Goal: Task Accomplishment & Management: Use online tool/utility

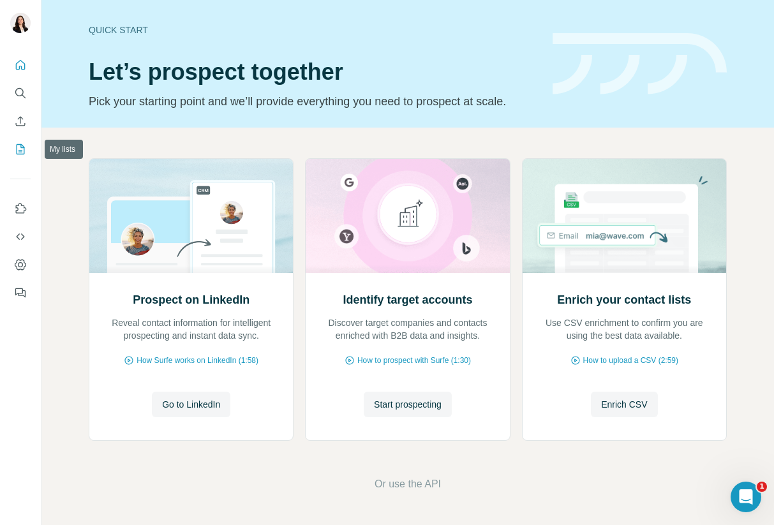
click at [18, 150] on icon "My lists" at bounding box center [20, 149] width 13 height 13
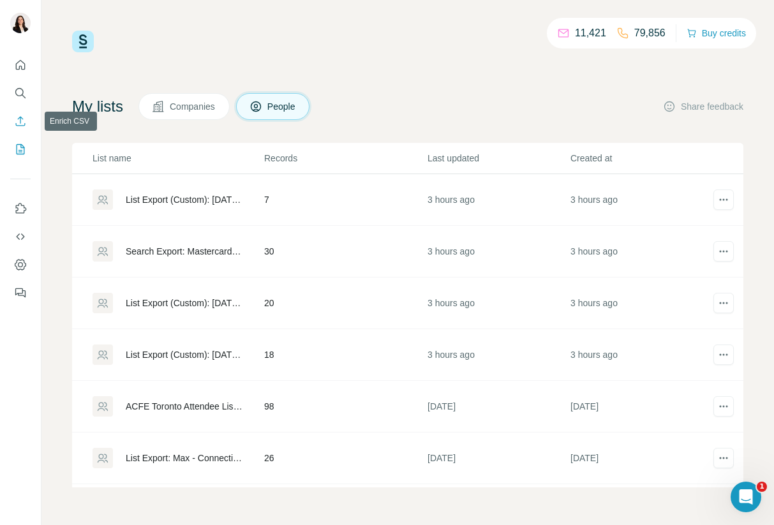
click at [19, 123] on icon "Enrich CSV" at bounding box center [20, 121] width 13 height 13
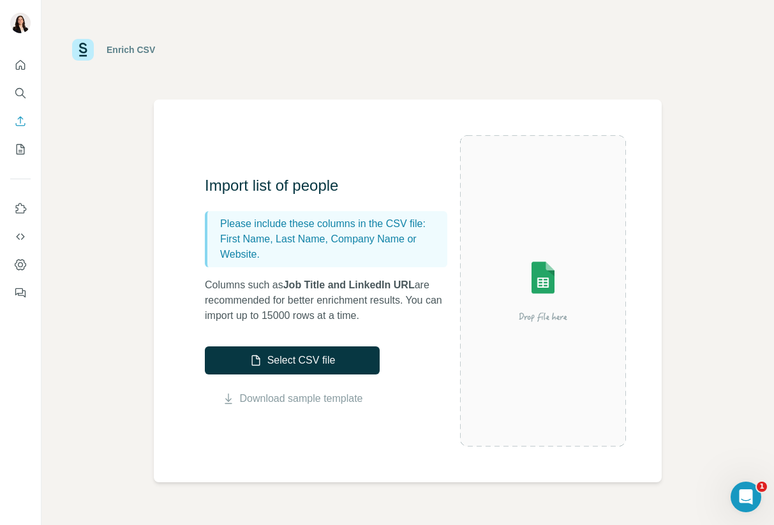
click at [109, 49] on div "Enrich CSV" at bounding box center [131, 49] width 49 height 13
click at [83, 49] on img at bounding box center [83, 50] width 22 height 22
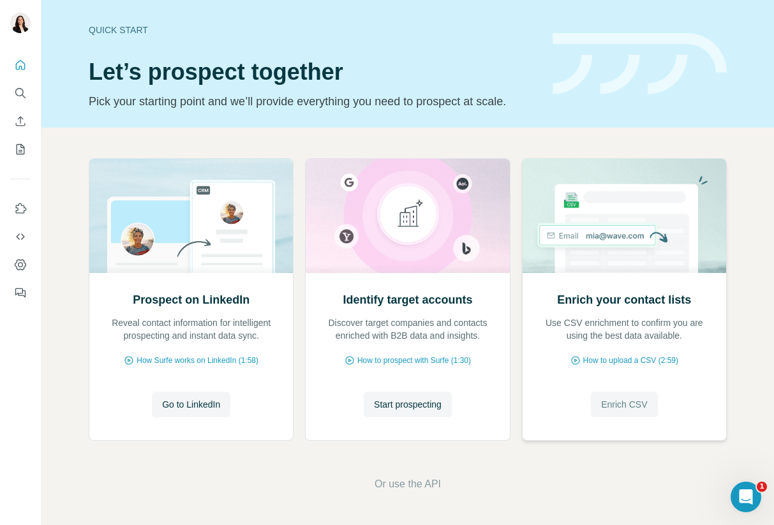
click at [623, 403] on span "Enrich CSV" at bounding box center [624, 404] width 46 height 13
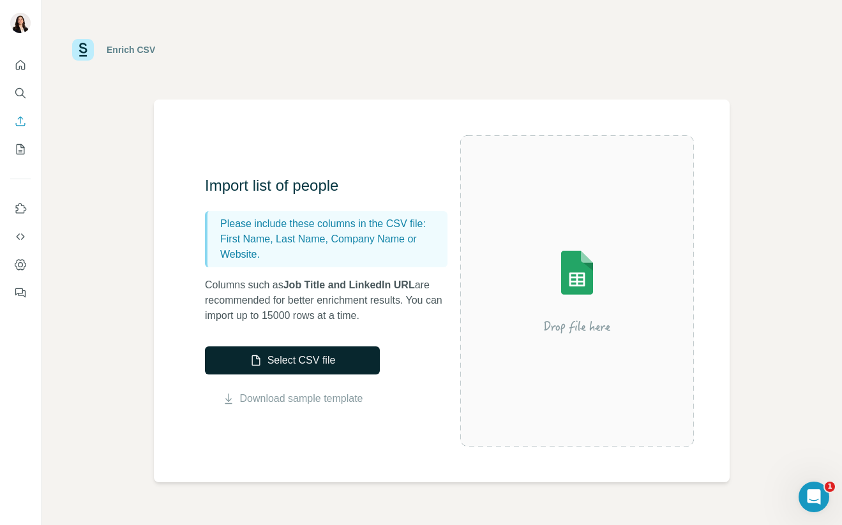
click at [299, 365] on button "Select CSV file" at bounding box center [292, 361] width 175 height 28
click at [315, 354] on button "Select CSV file" at bounding box center [292, 361] width 175 height 28
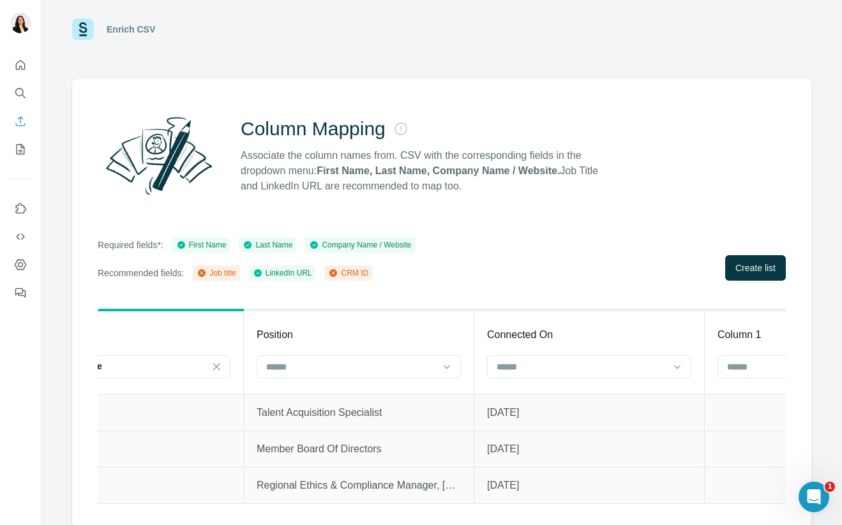
scroll to position [0, 1009]
click at [404, 371] on input at bounding box center [348, 367] width 172 height 14
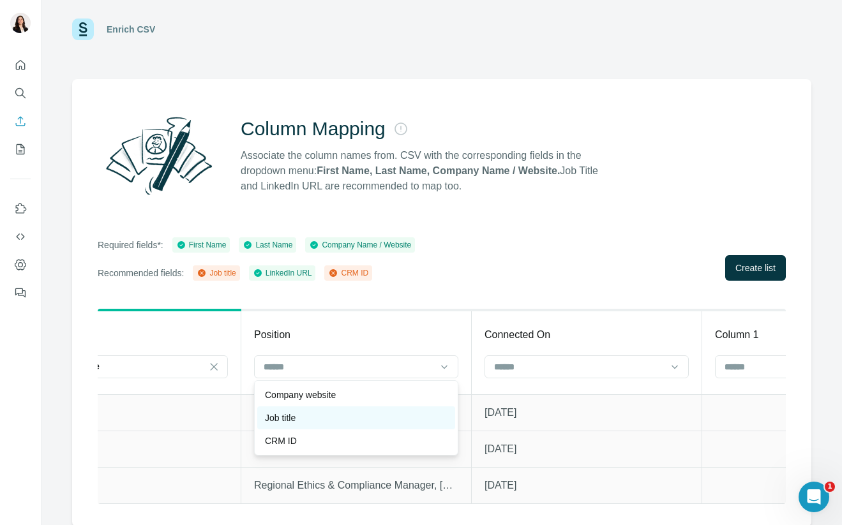
click at [378, 418] on div "Job title" at bounding box center [356, 418] width 183 height 13
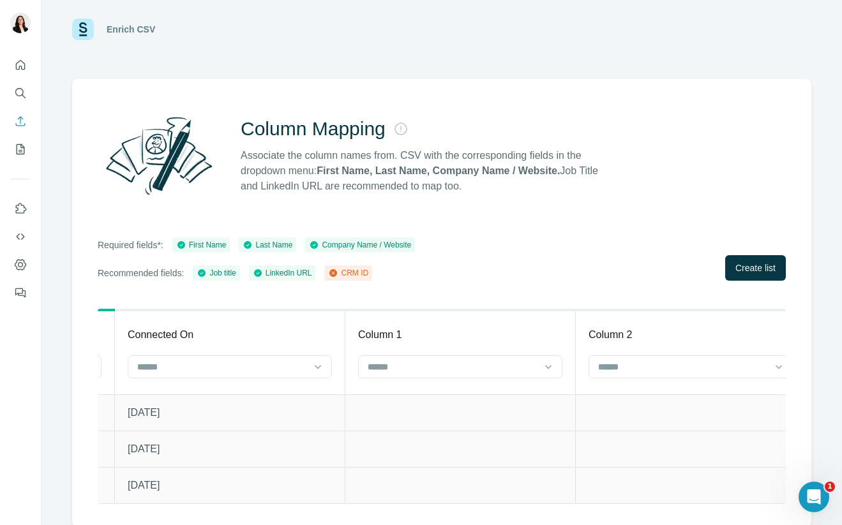
scroll to position [0, 1386]
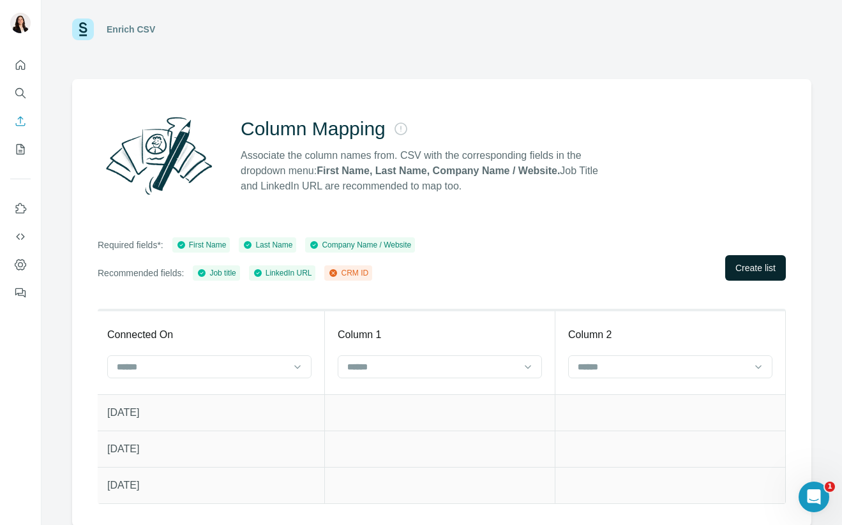
click at [745, 269] on span "Create list" at bounding box center [755, 268] width 40 height 13
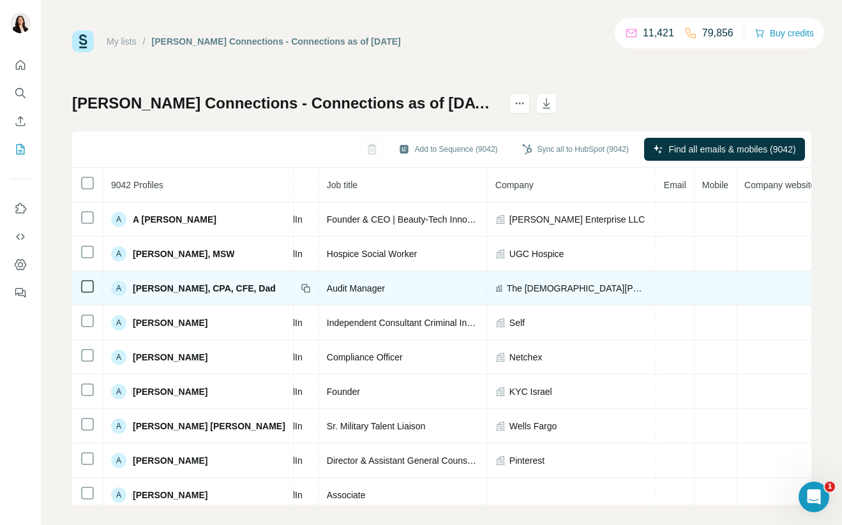
scroll to position [0, 240]
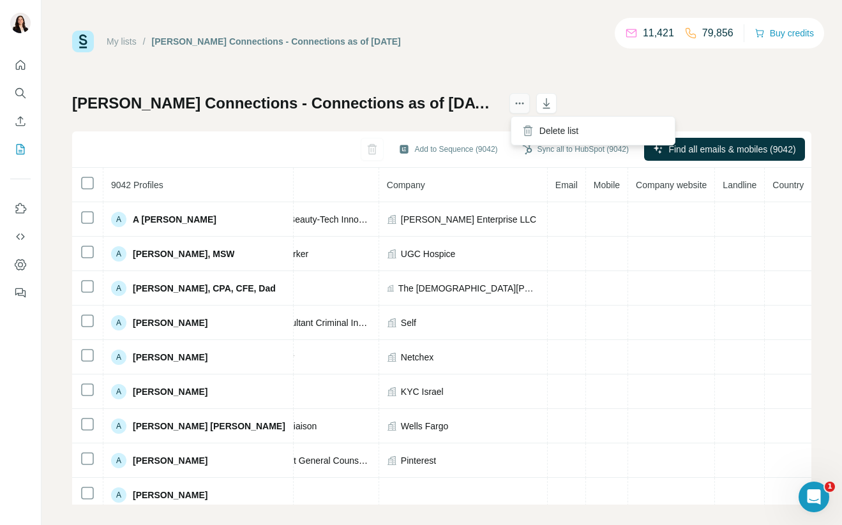
click at [515, 103] on icon "actions" at bounding box center [519, 103] width 13 height 13
click at [652, 98] on div "[PERSON_NAME] Connections - Connections as of [DATE] Add to Sequence (9042) Syn…" at bounding box center [441, 299] width 739 height 412
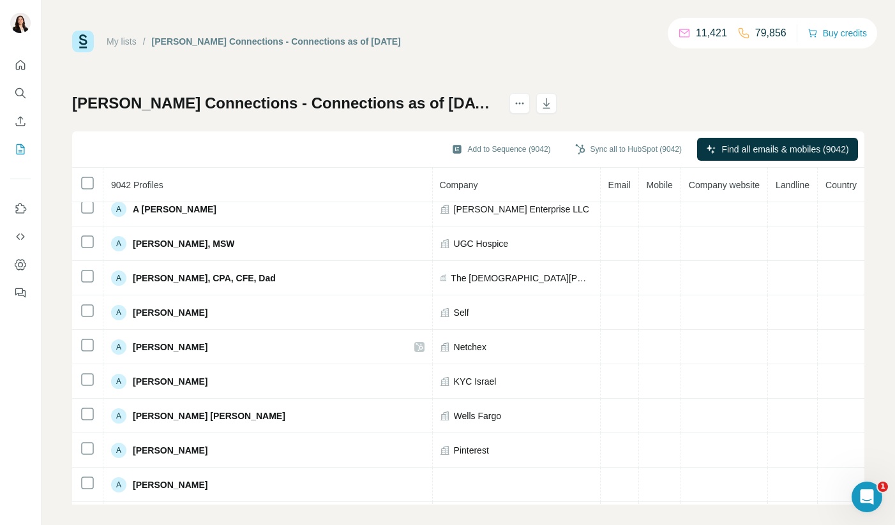
scroll to position [10, 306]
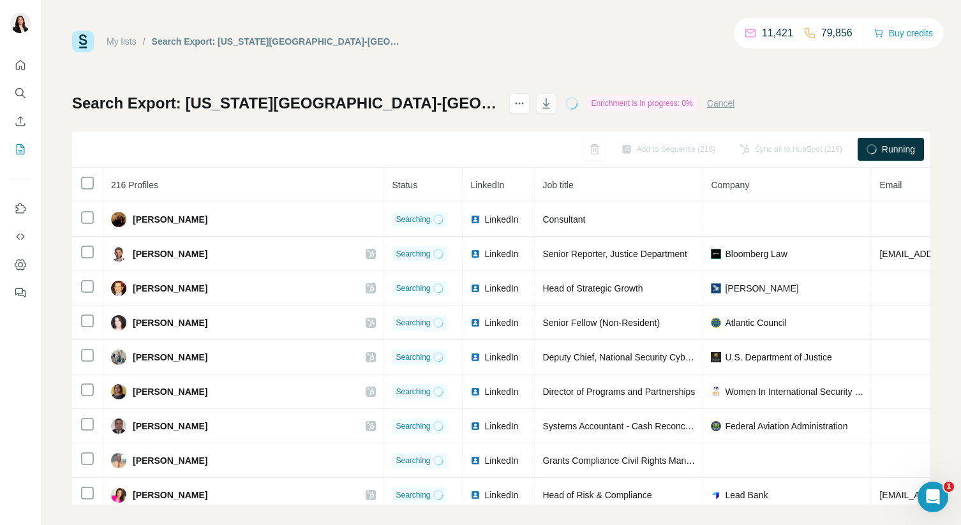
click at [550, 105] on icon "button" at bounding box center [547, 105] width 6 height 4
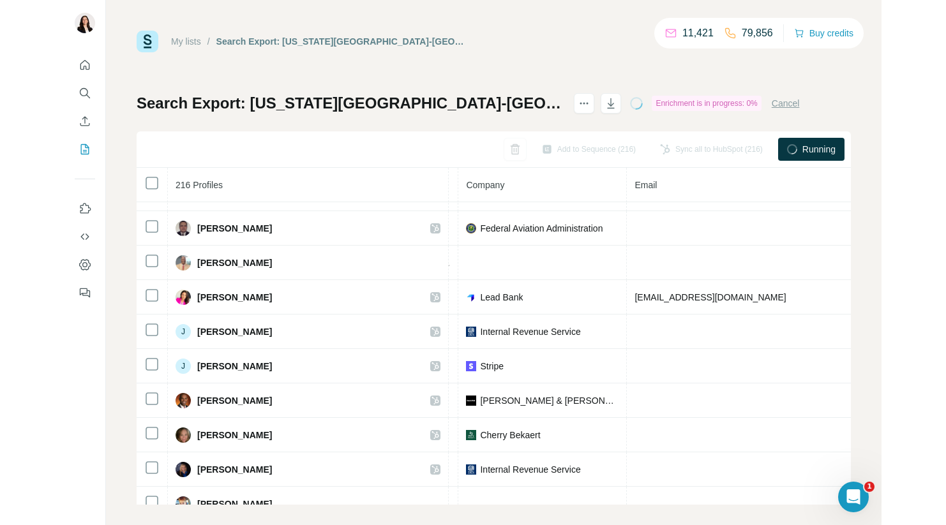
scroll to position [198, 0]
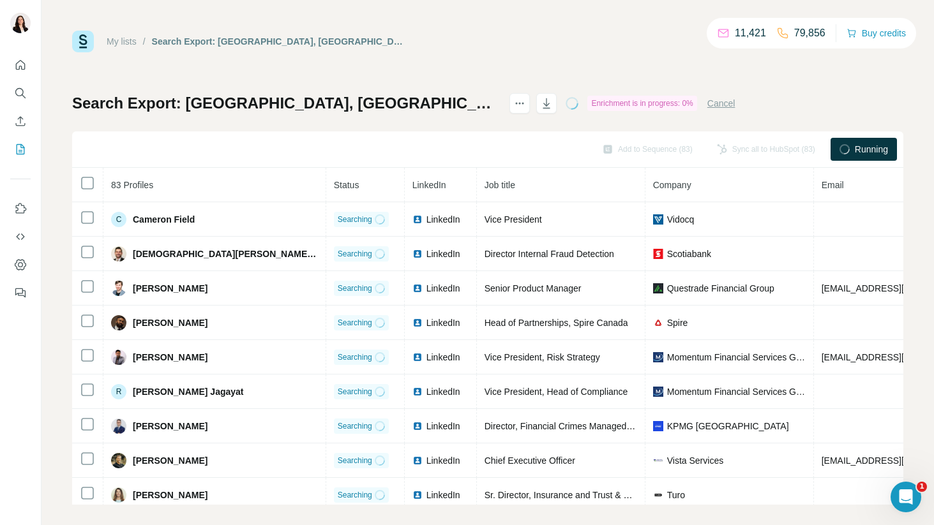
click at [498, 105] on h1 "Search Export: Greater Toronto Area, Canada, Toronto, Ontario, Canada, Dustin J…" at bounding box center [285, 103] width 426 height 20
click at [553, 102] on icon "button" at bounding box center [546, 103] width 13 height 13
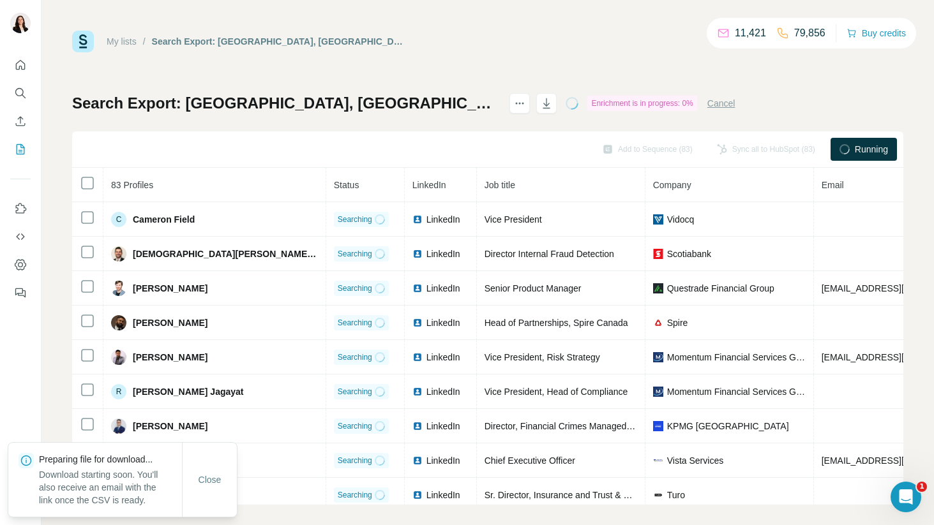
click at [577, 47] on div "My lists / Search Export: Greater Toronto Area, Canada, Toronto, Ontario, Canad…" at bounding box center [487, 42] width 831 height 22
